Goal: Find specific page/section: Find specific page/section

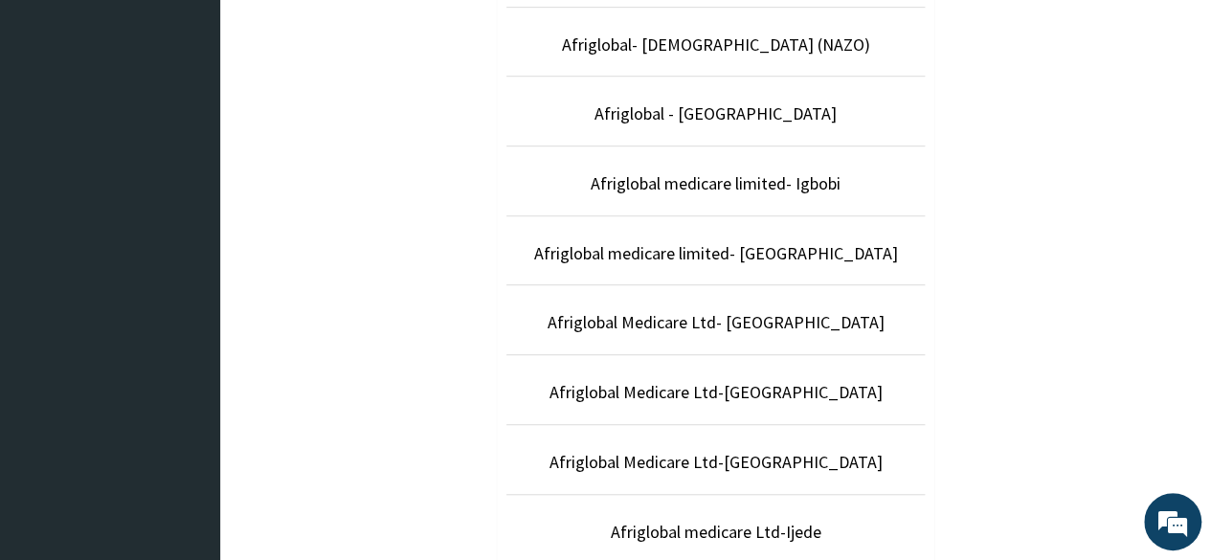
scroll to position [582, 0]
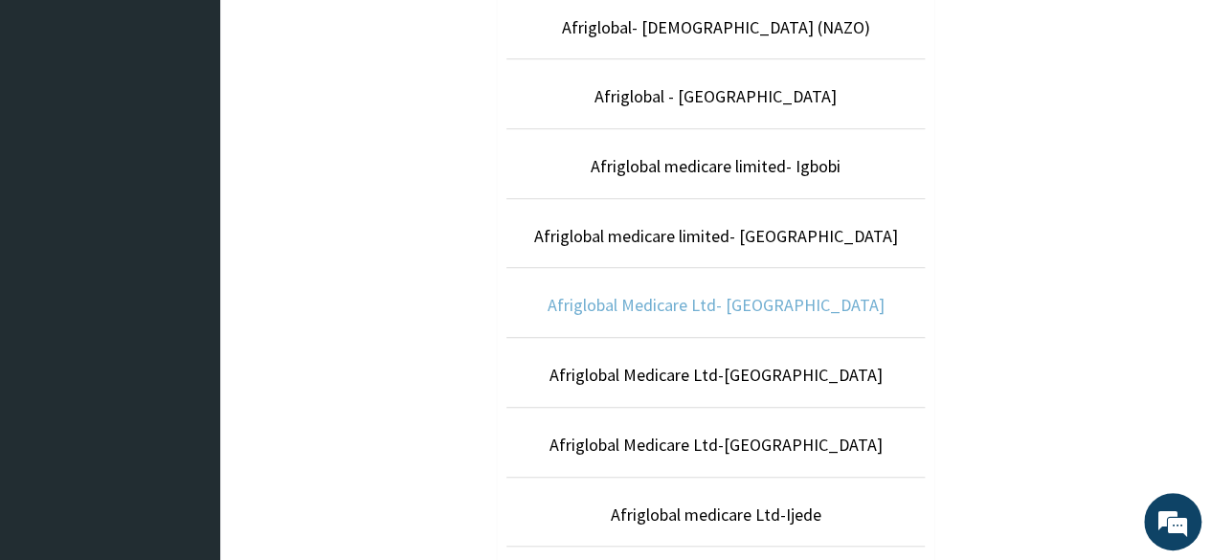
click at [767, 297] on link "Afriglobal Medicare Ltd- [GEOGRAPHIC_DATA]" at bounding box center [715, 305] width 337 height 22
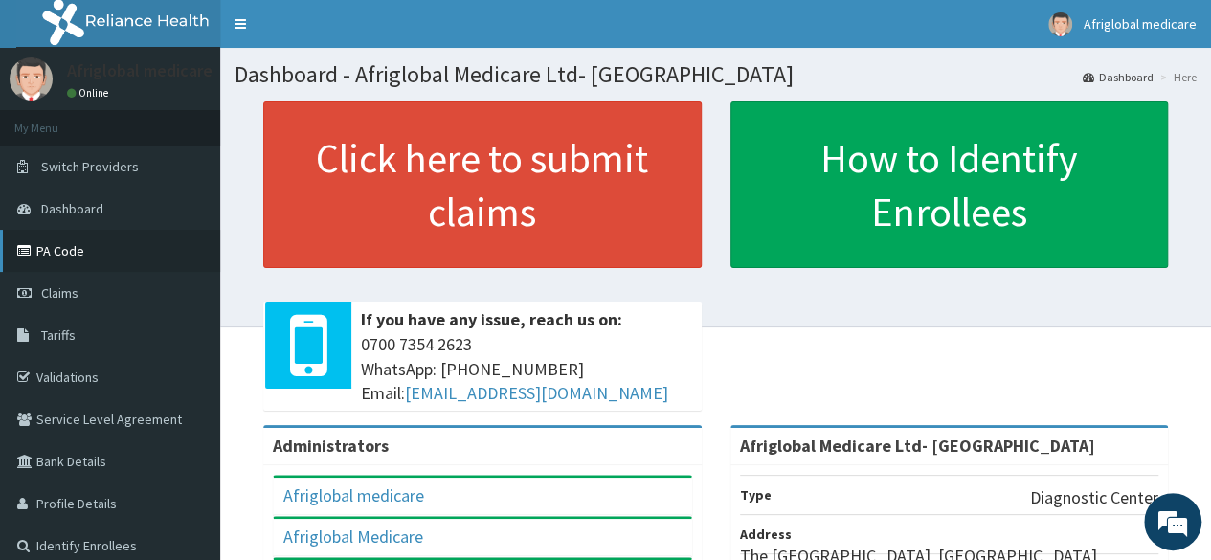
click at [118, 248] on link "PA Code" at bounding box center [110, 251] width 220 height 42
